Goal: Information Seeking & Learning: Learn about a topic

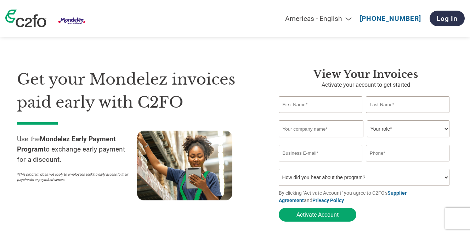
click at [148, 66] on div "Get your Mondelez invoices paid early with C2FO Use the Mondelez Early Payment …" at bounding box center [235, 133] width 436 height 186
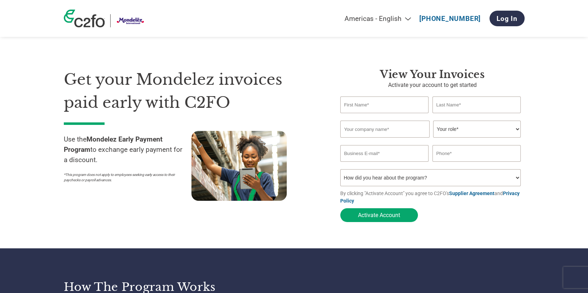
click at [401, 16] on select "Americas - English Américas - Español [GEOGRAPHIC_DATA] - Português [GEOGRAPHIC…" at bounding box center [333, 19] width 164 height 8
select select "pt"
click at [285, 15] on select "Americas - English Américas - Español [GEOGRAPHIC_DATA] - Português [GEOGRAPHIC…" at bounding box center [333, 19] width 164 height 8
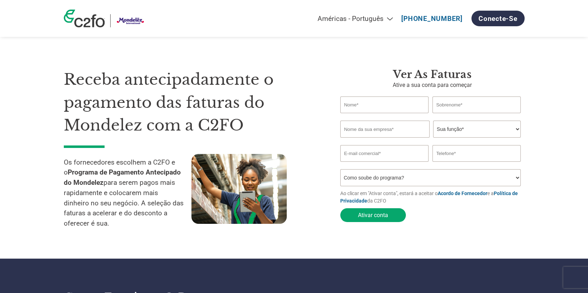
click at [370, 19] on select "Americas - English Américas - Español [GEOGRAPHIC_DATA] - Português [GEOGRAPHIC…" at bounding box center [315, 19] width 164 height 8
click at [285, 15] on select "Americas - English Américas - Español [GEOGRAPHIC_DATA] - Português [GEOGRAPHIC…" at bounding box center [315, 19] width 164 height 8
click at [315, 67] on div "Receba antecipadamente o pagamento das faturas do Mondelez com a C2FO Os fornec…" at bounding box center [294, 138] width 460 height 196
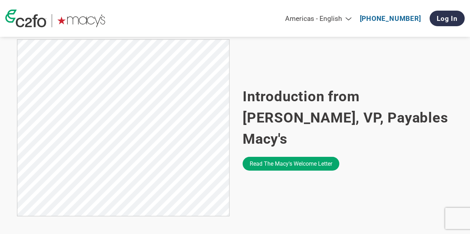
scroll to position [446, 0]
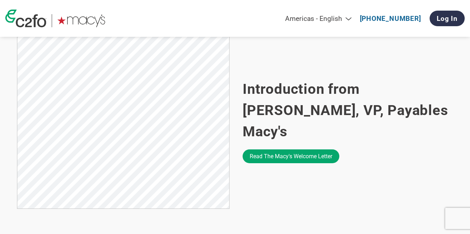
click at [276, 109] on h2 "Introduction from [PERSON_NAME], VP, Payables Macy's" at bounding box center [348, 111] width 210 height 64
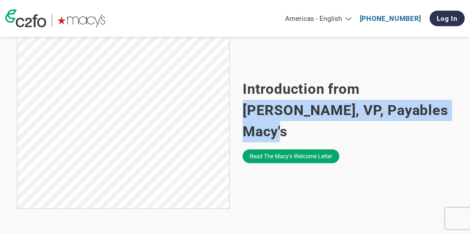
drag, startPoint x: 365, startPoint y: 102, endPoint x: 375, endPoint y: 121, distance: 21.7
click at [375, 121] on h2 "Introduction from [PERSON_NAME], VP, Payables Macy's" at bounding box center [348, 111] width 210 height 64
copy h2 "[PERSON_NAME], VP, Payables Macy's"
